Goal: Task Accomplishment & Management: Use online tool/utility

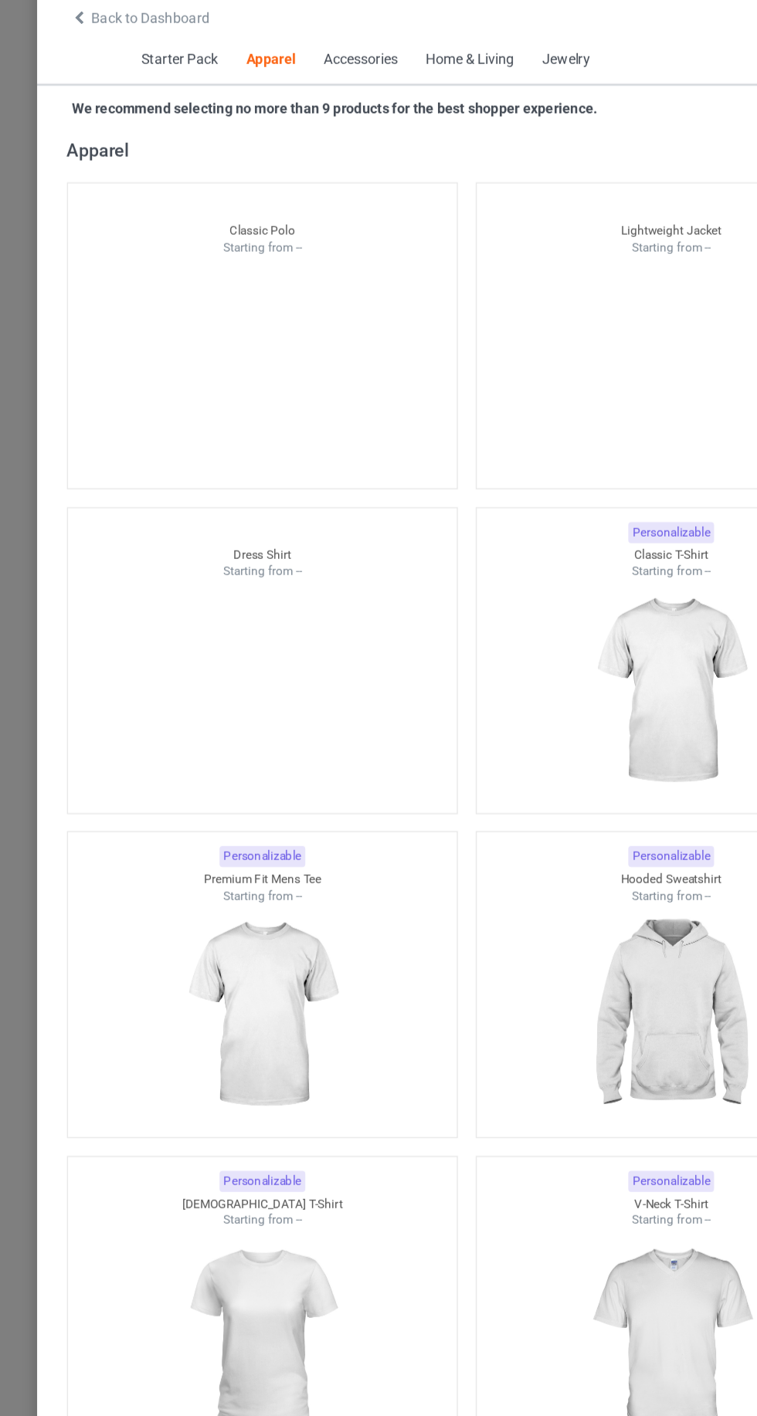
scroll to position [821, 0]
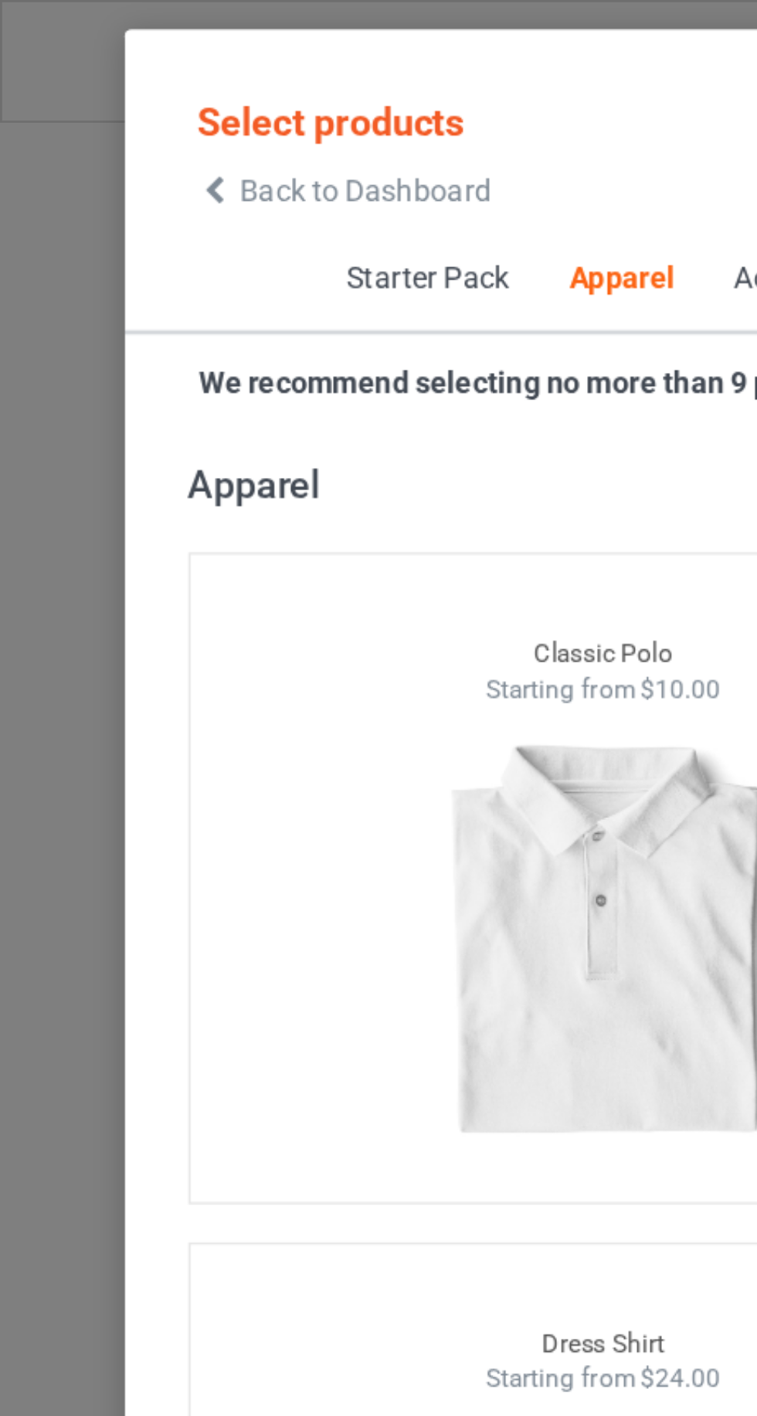
click at [80, 66] on icon at bounding box center [78, 69] width 13 height 11
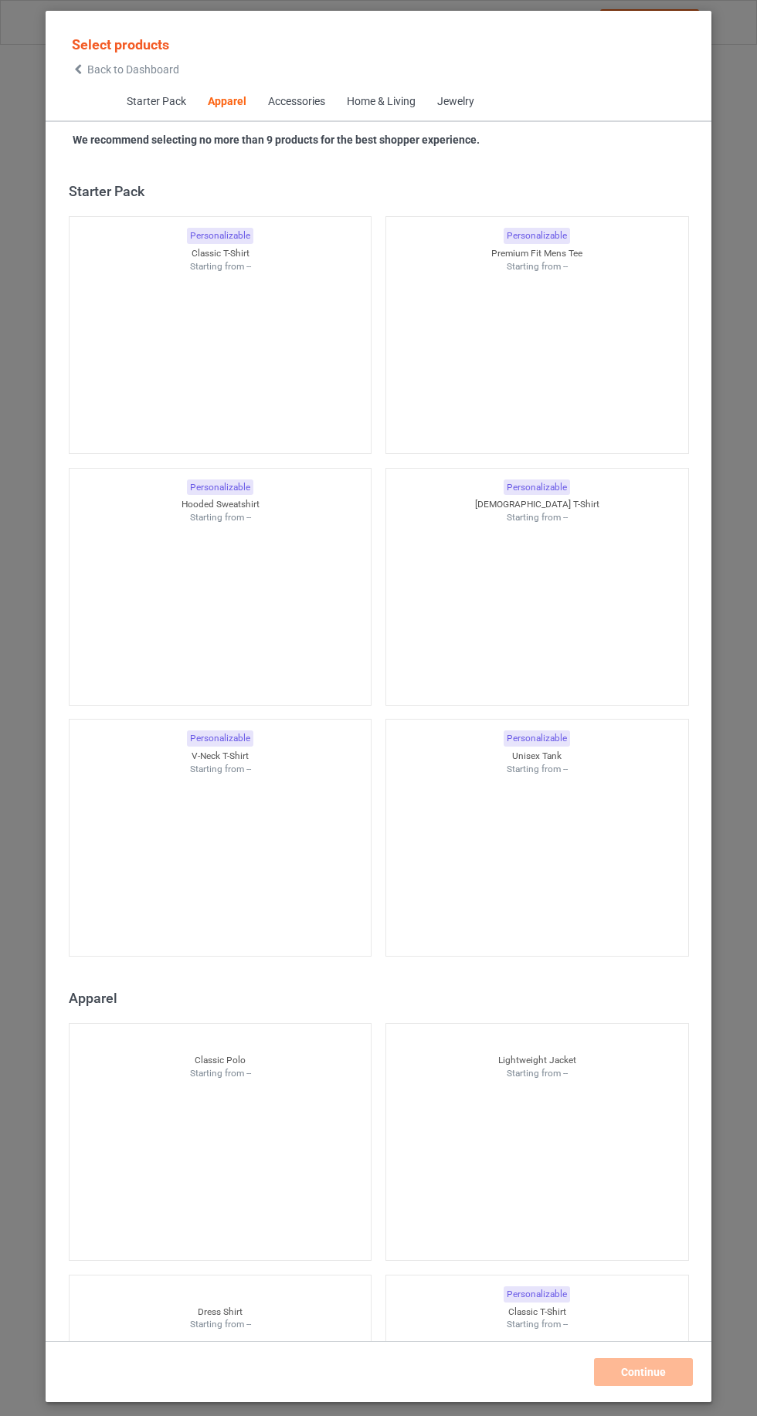
scroll to position [826, 0]
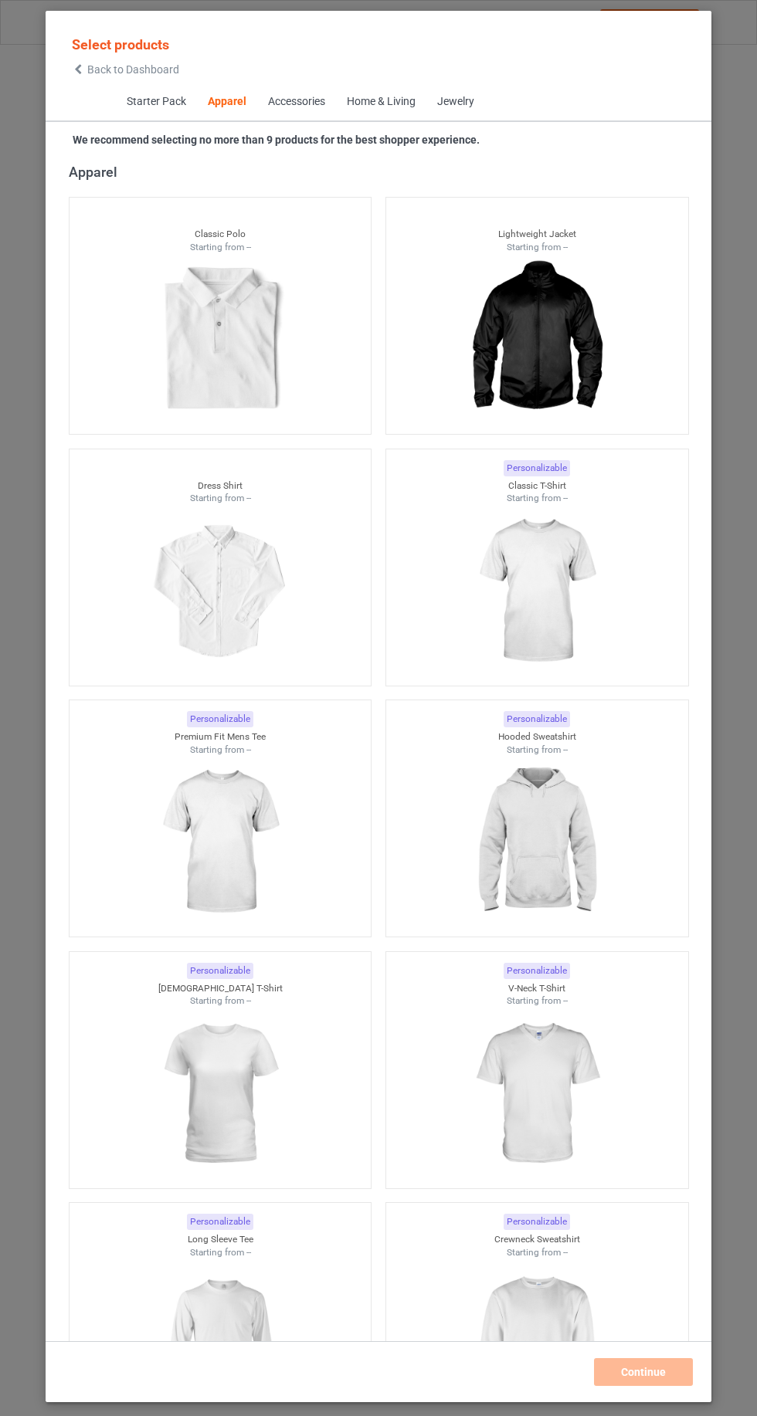
click at [78, 70] on icon at bounding box center [78, 69] width 13 height 11
